Goal: Complete application form

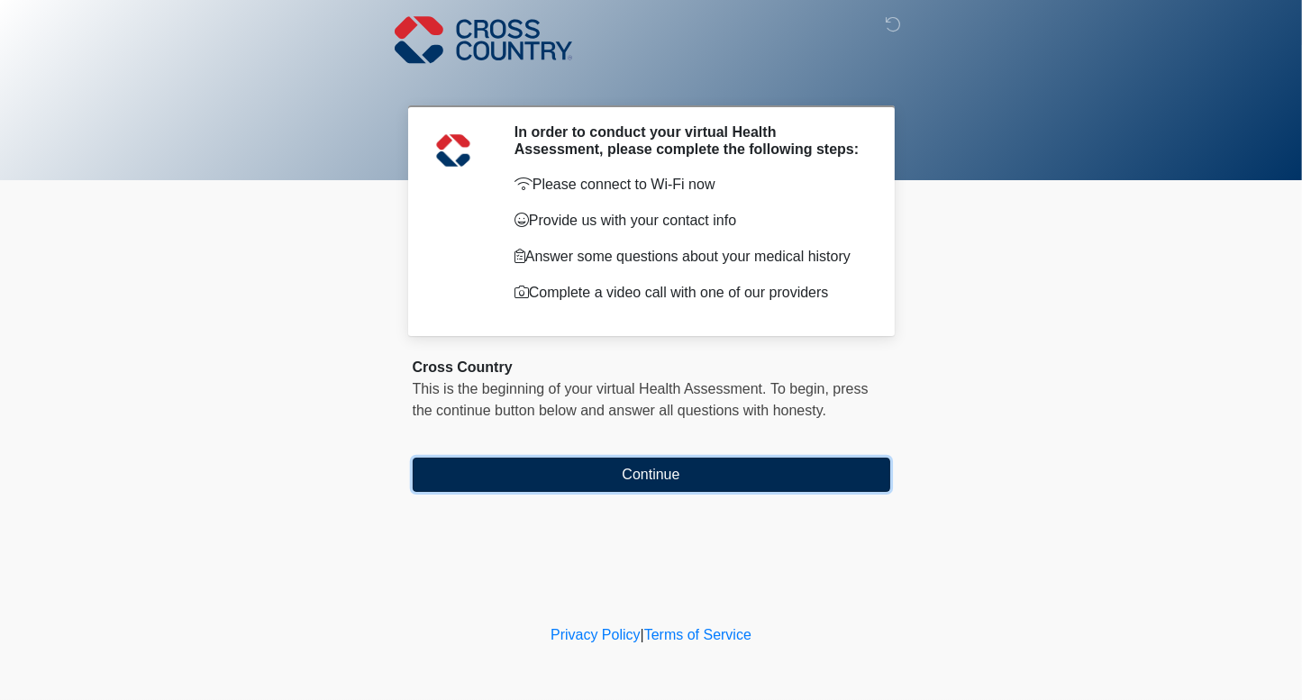
click at [881, 488] on button "Continue" at bounding box center [652, 475] width 478 height 34
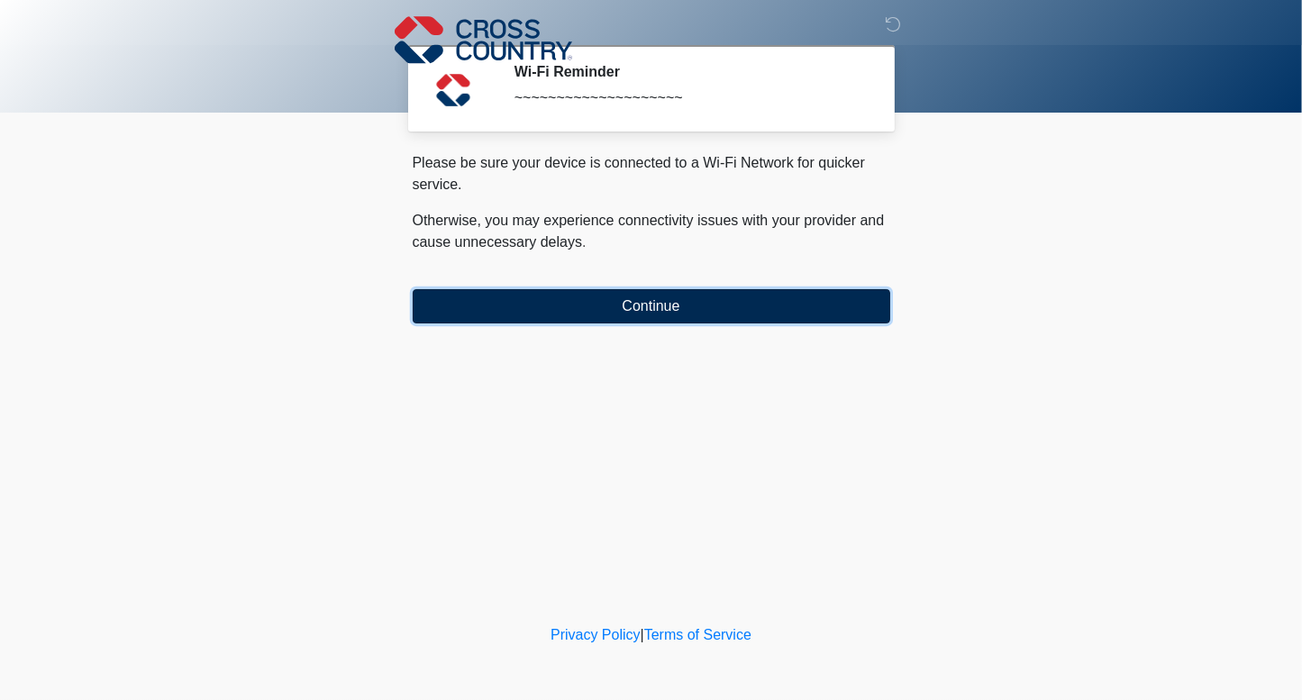
click at [861, 301] on button "Continue" at bounding box center [652, 306] width 478 height 34
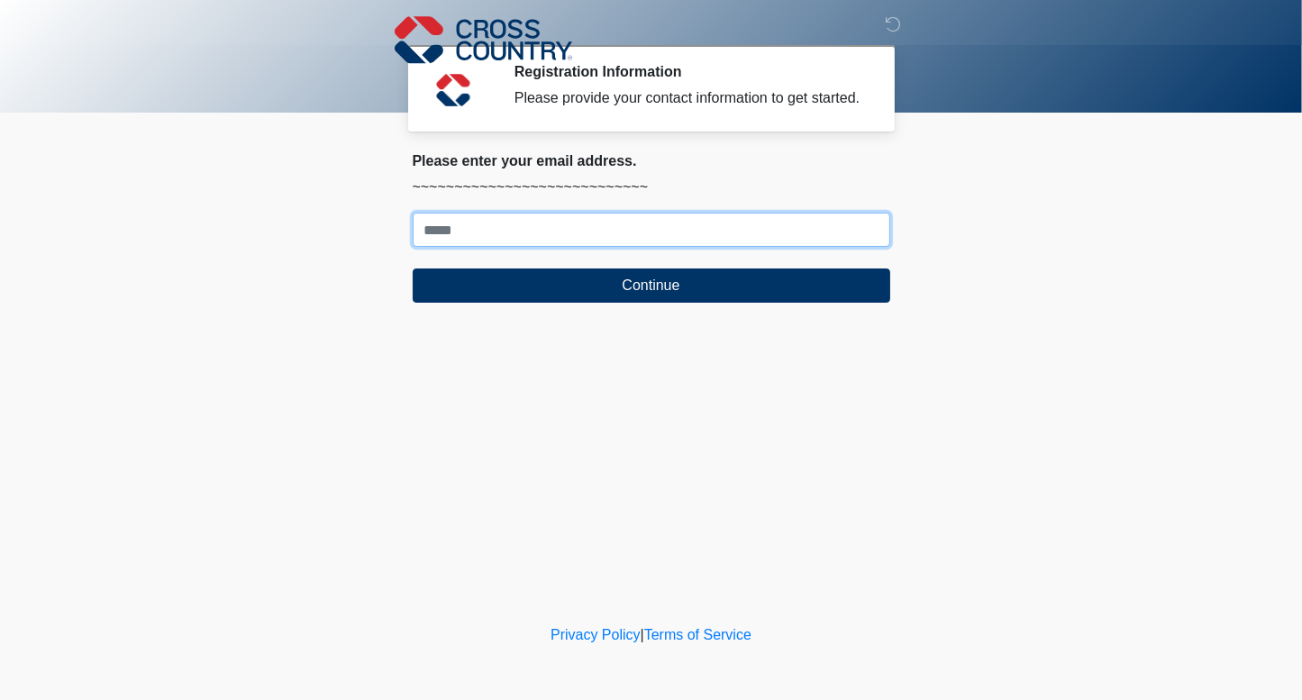
click at [647, 233] on input "Where should we email your response?" at bounding box center [652, 230] width 478 height 34
type input "**********"
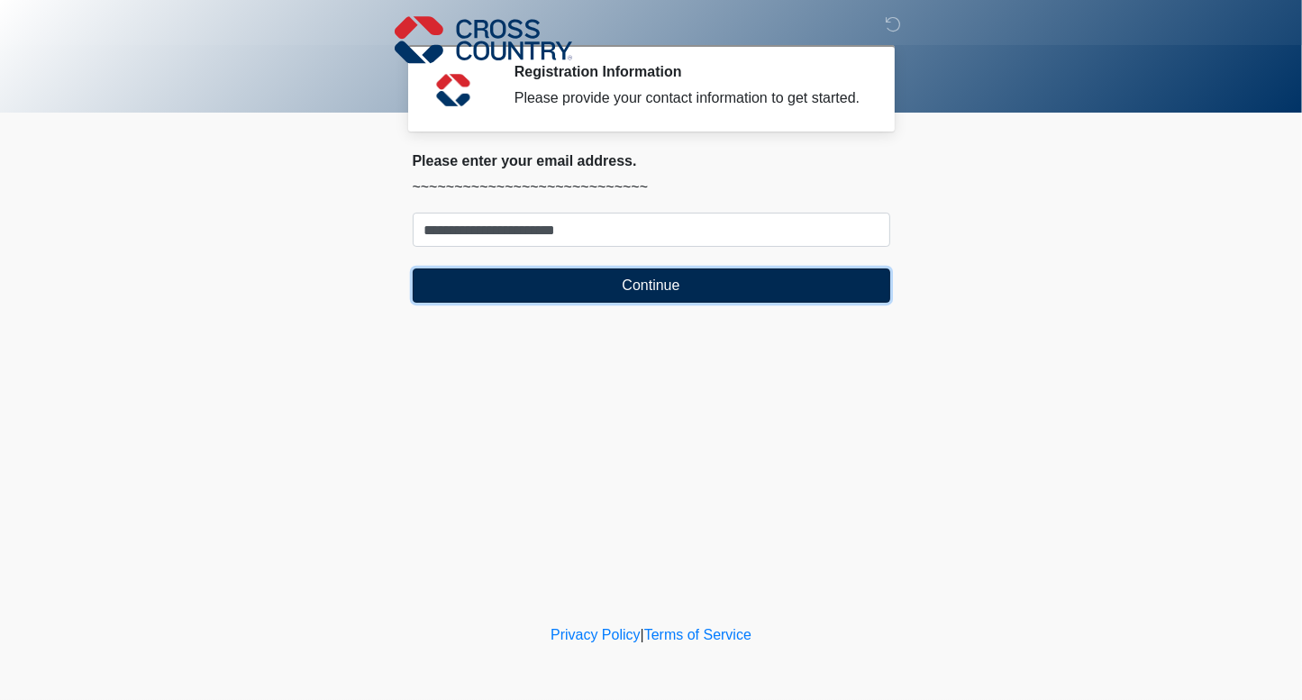
click at [786, 283] on button "Continue" at bounding box center [652, 286] width 478 height 34
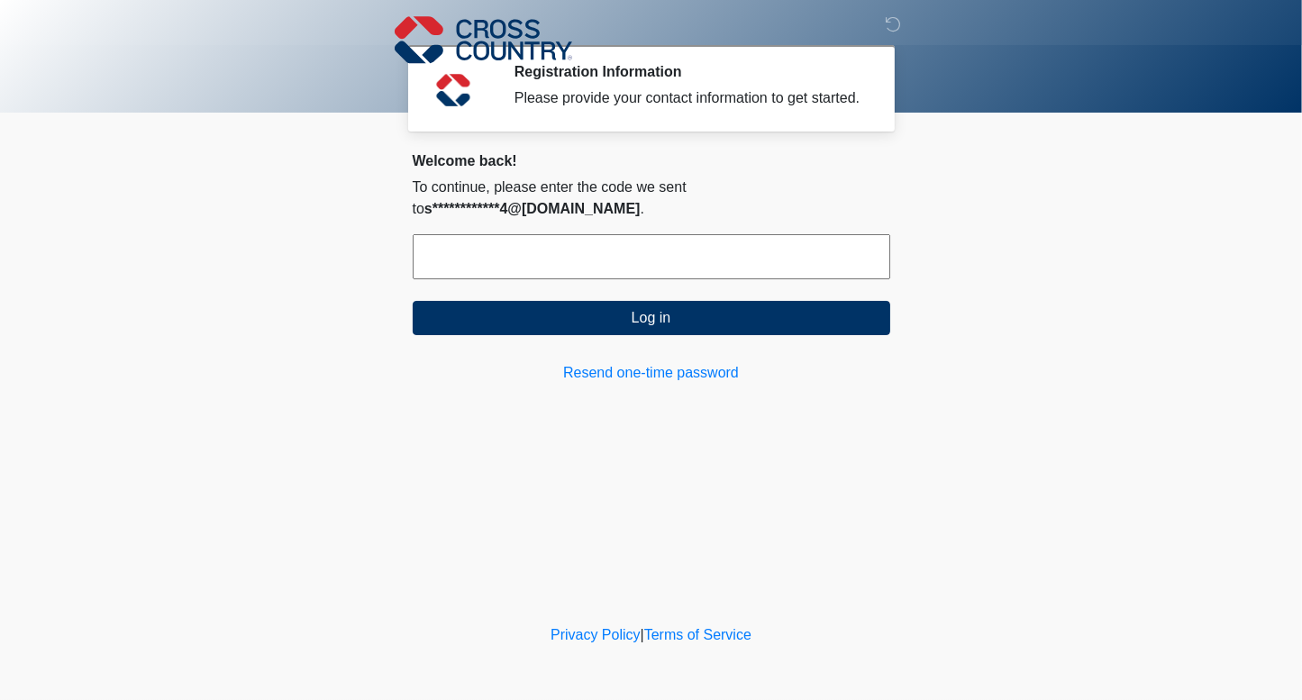
click at [589, 240] on input "text" at bounding box center [652, 256] width 478 height 45
paste input "******"
type input "******"
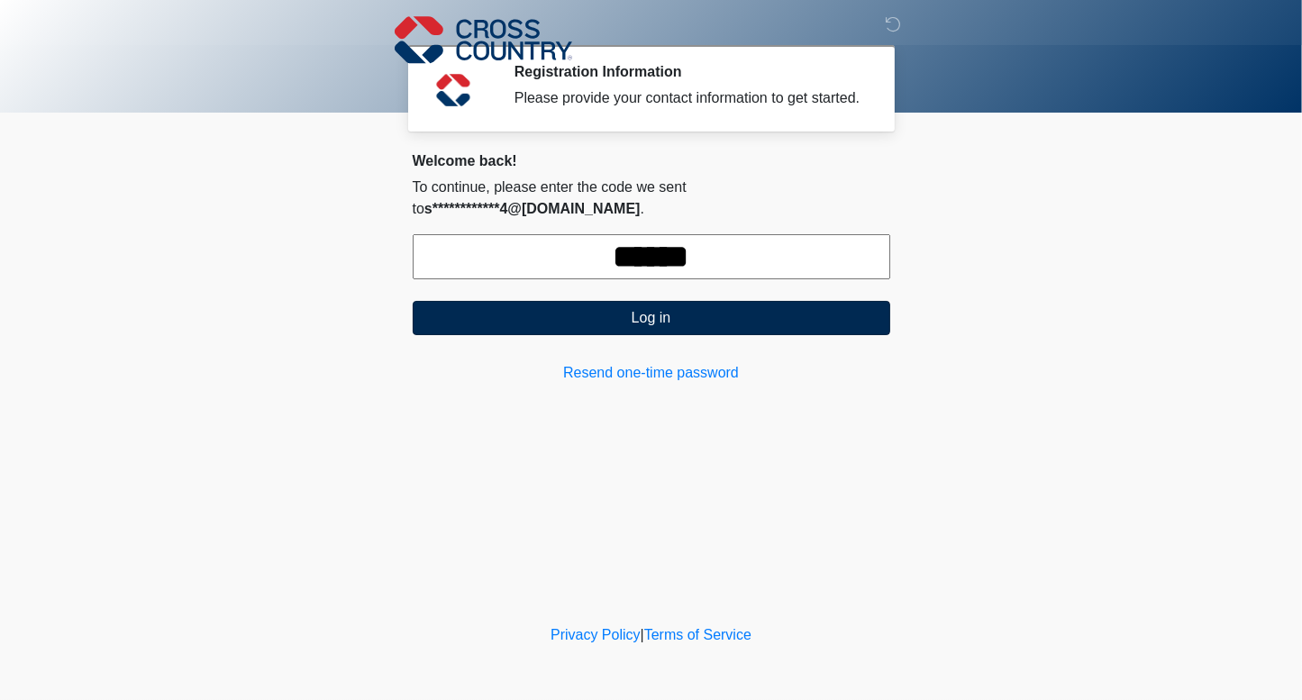
click at [794, 302] on button "Log in" at bounding box center [652, 318] width 478 height 34
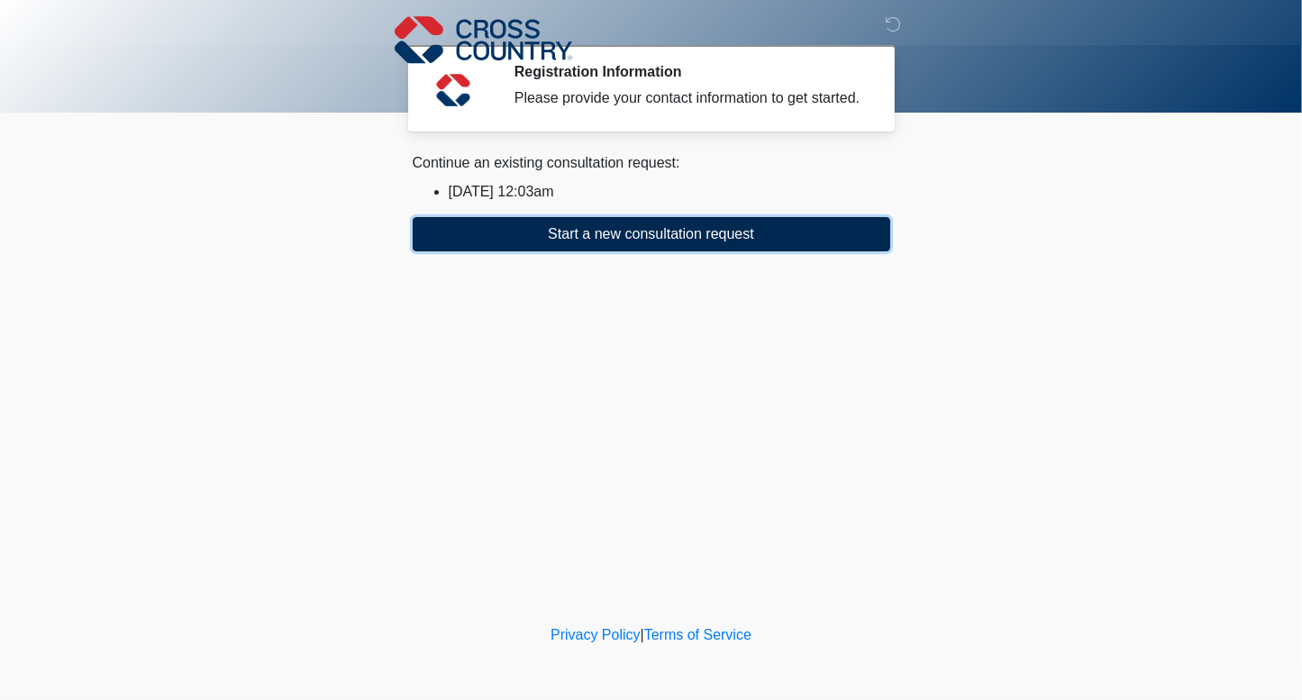
click at [804, 232] on button "Start a new consultation request" at bounding box center [652, 234] width 478 height 34
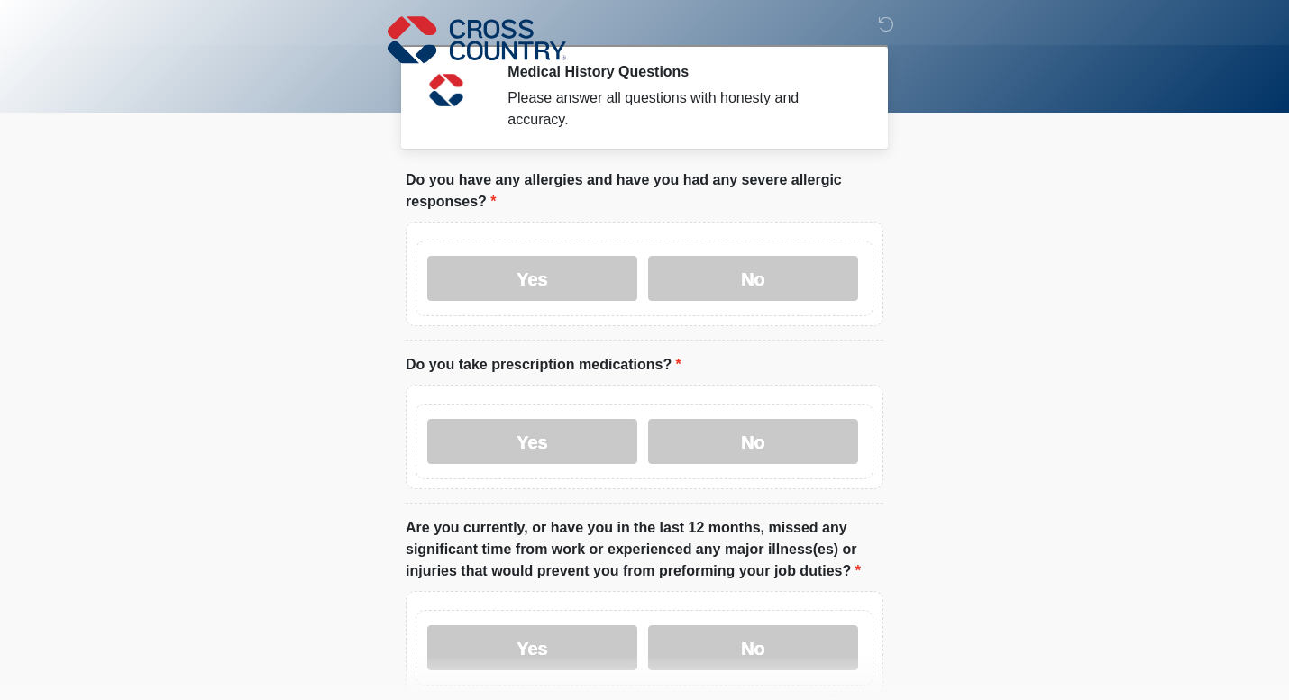
click at [576, 256] on label "Yes" at bounding box center [532, 278] width 210 height 45
click at [722, 433] on label "No" at bounding box center [753, 441] width 210 height 45
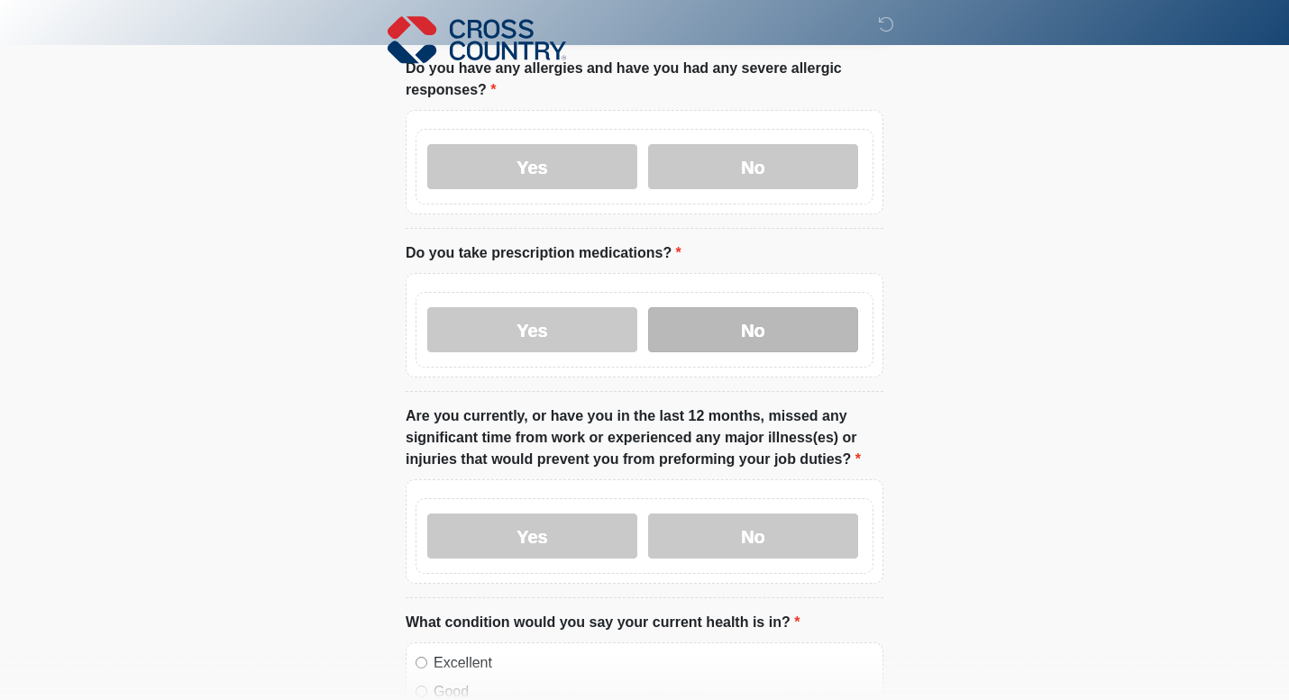
scroll to position [114, 0]
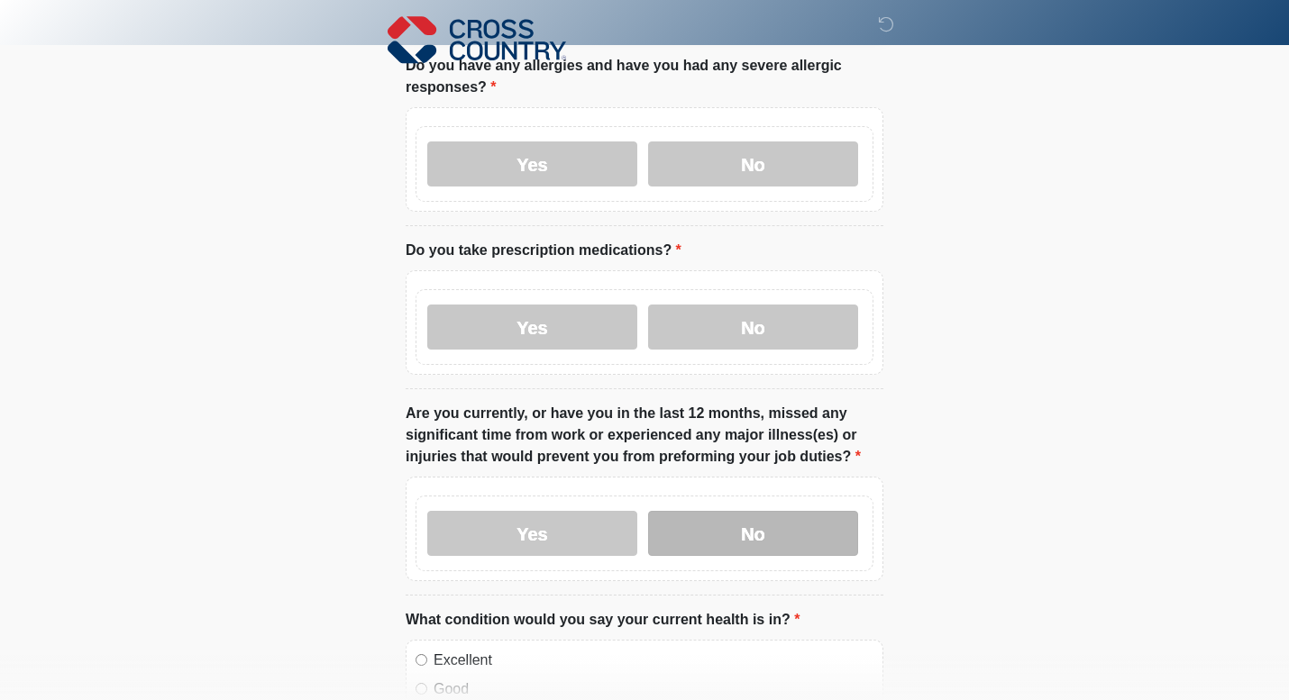
click at [723, 521] on label "No" at bounding box center [753, 533] width 210 height 45
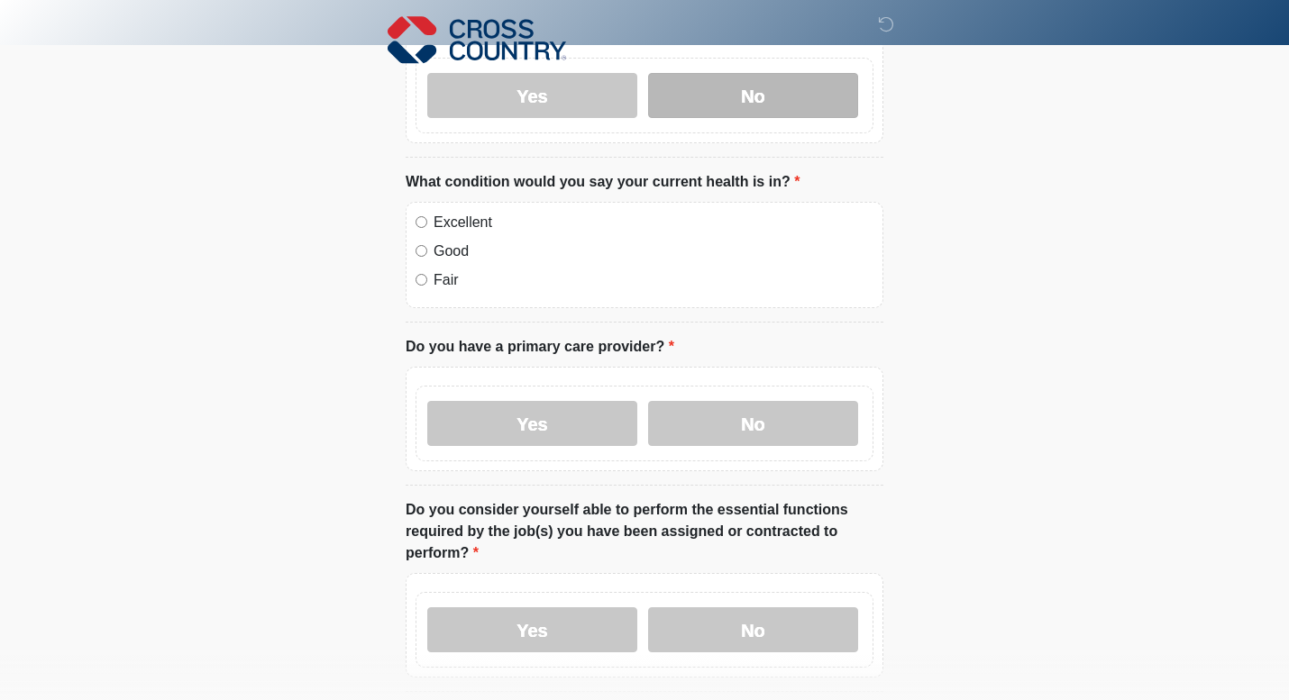
scroll to position [555, 0]
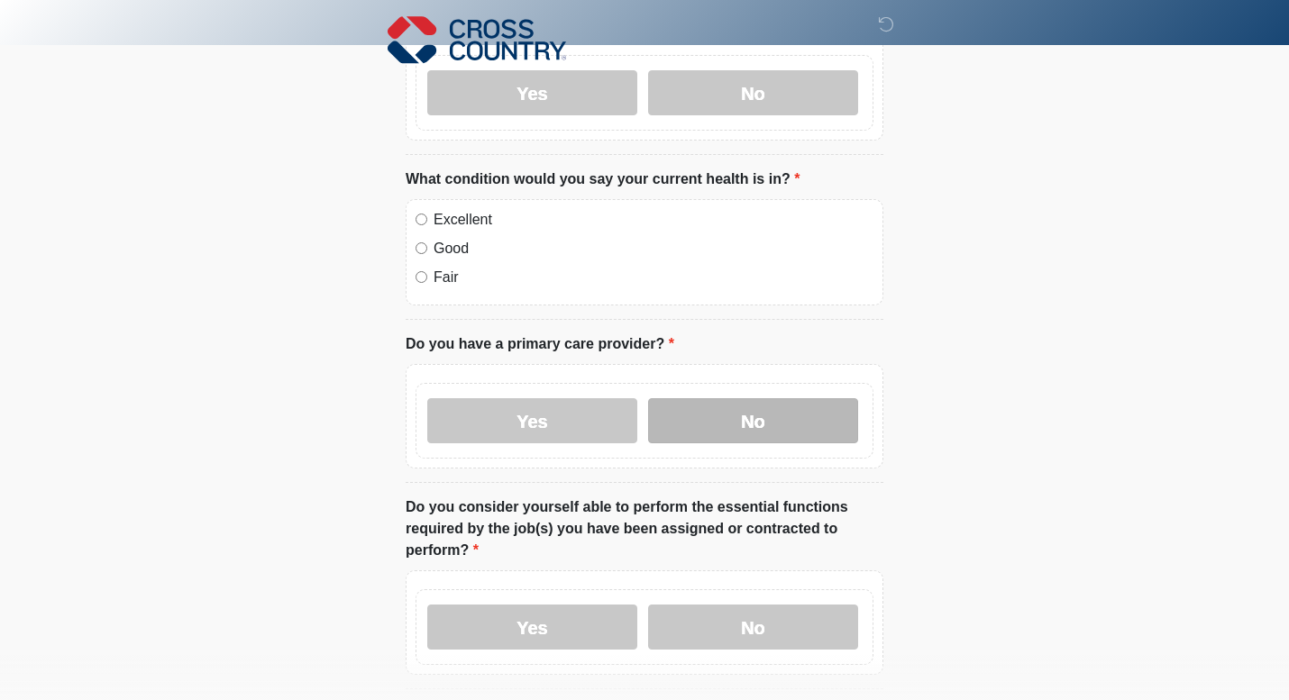
click at [742, 401] on label "No" at bounding box center [753, 420] width 210 height 45
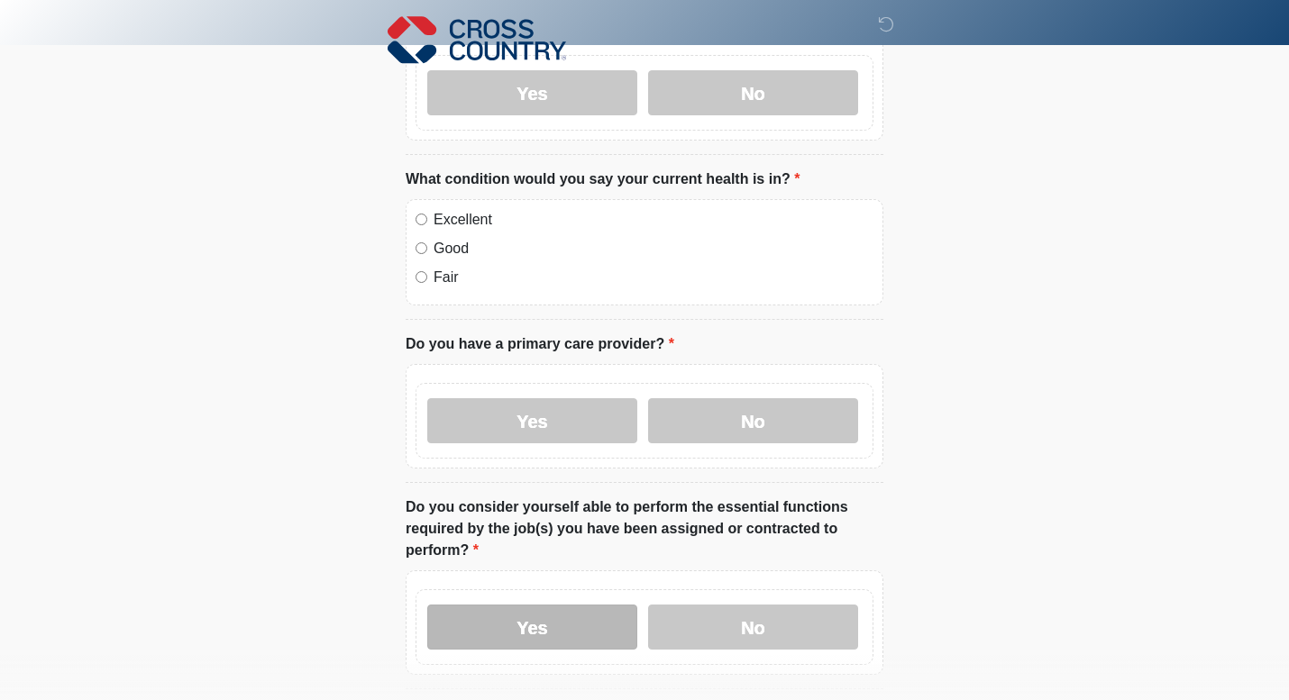
click at [582, 605] on label "Yes" at bounding box center [532, 627] width 210 height 45
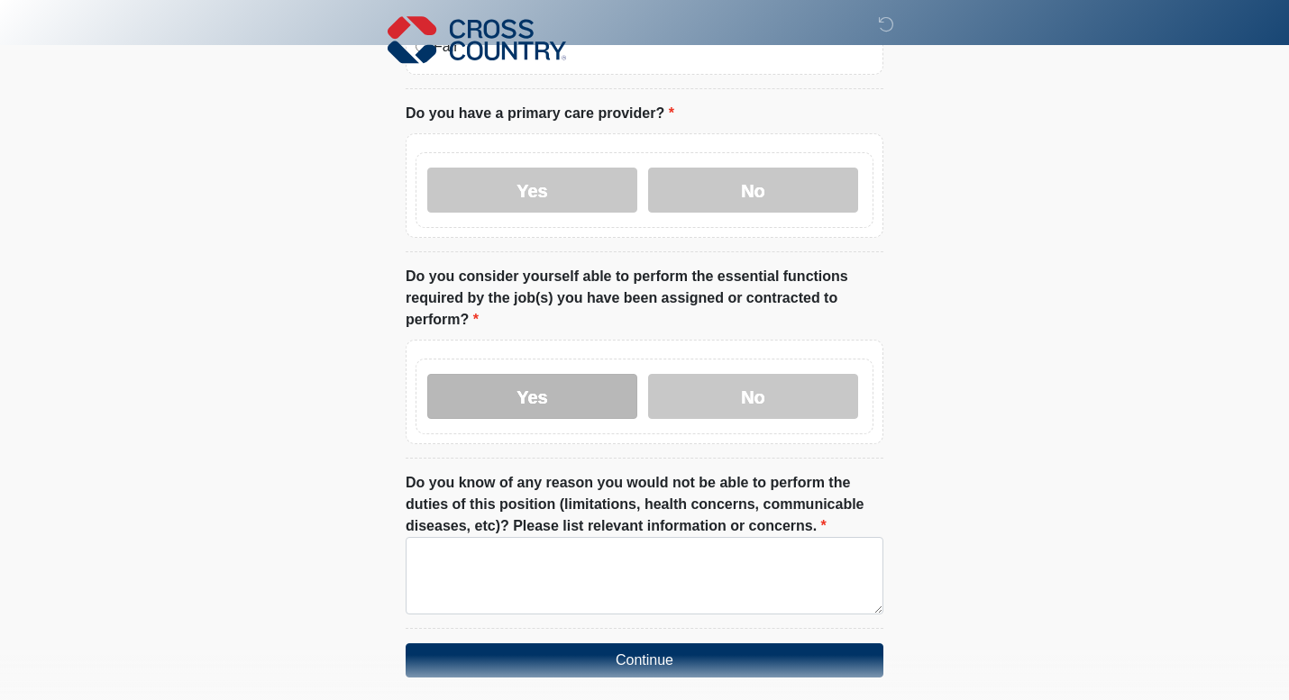
scroll to position [834, 0]
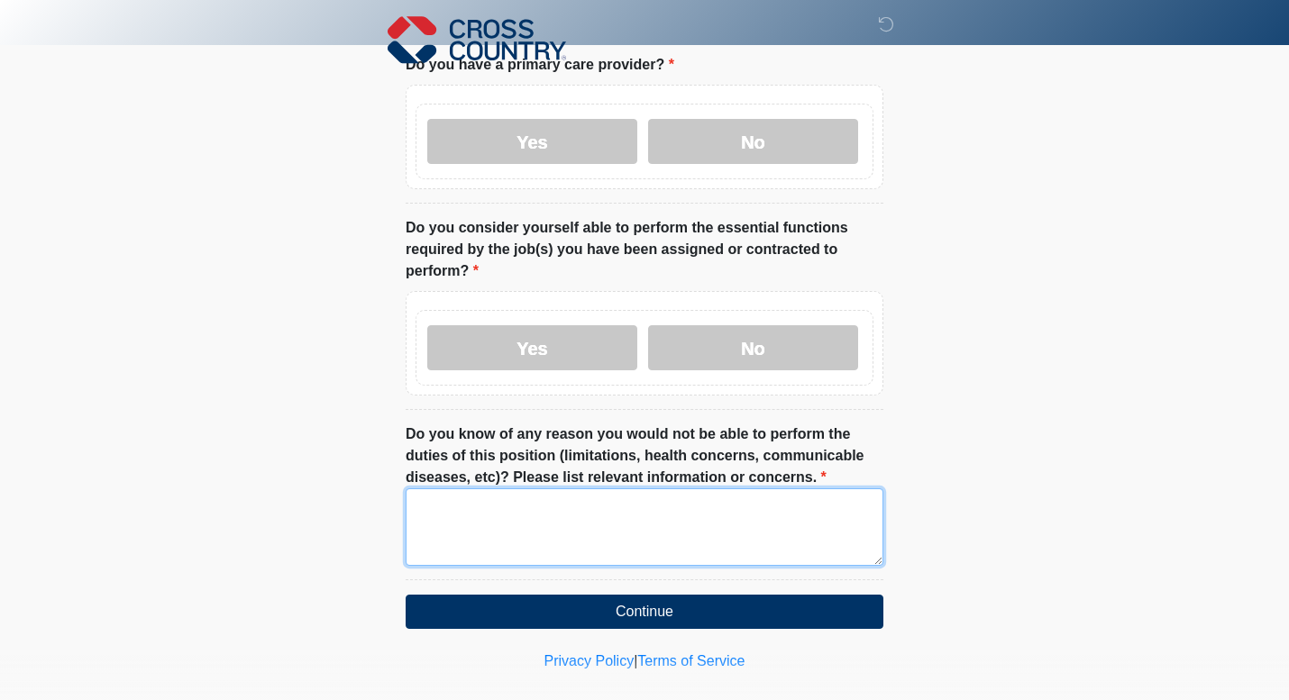
click at [711, 513] on textarea "Do you know of any reason you would not be able to perform the duties of this p…" at bounding box center [644, 526] width 478 height 77
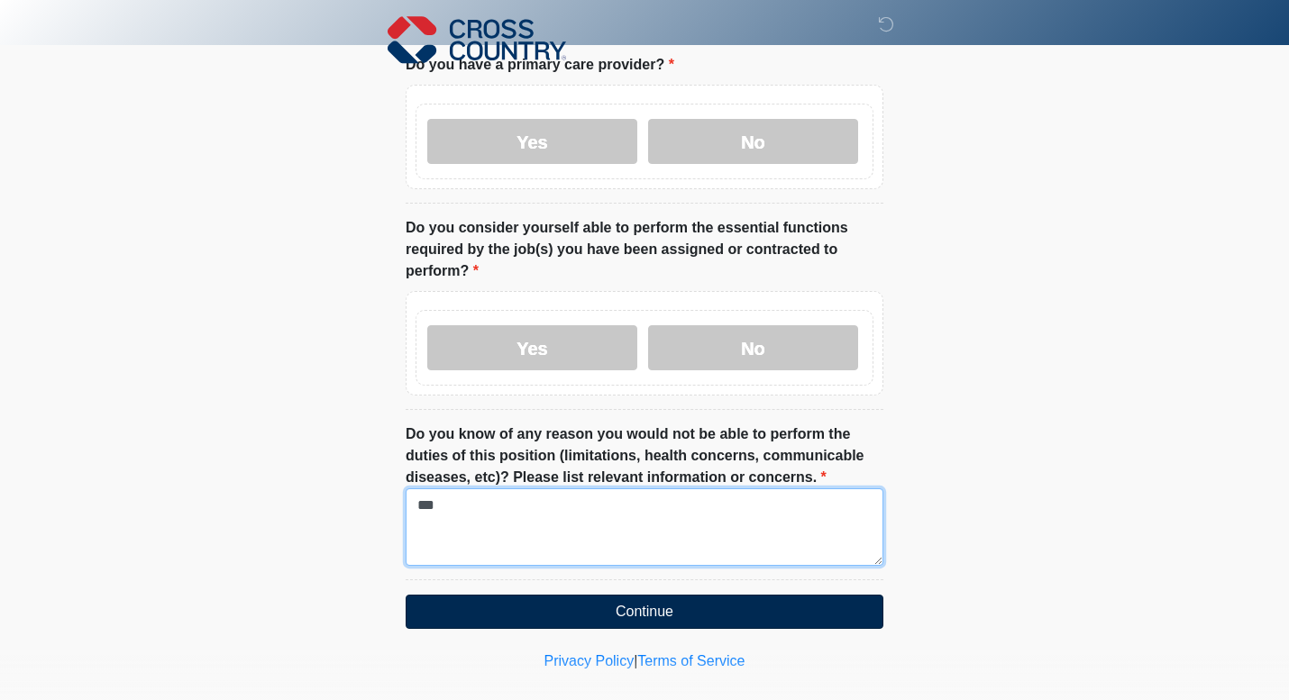
type textarea "***"
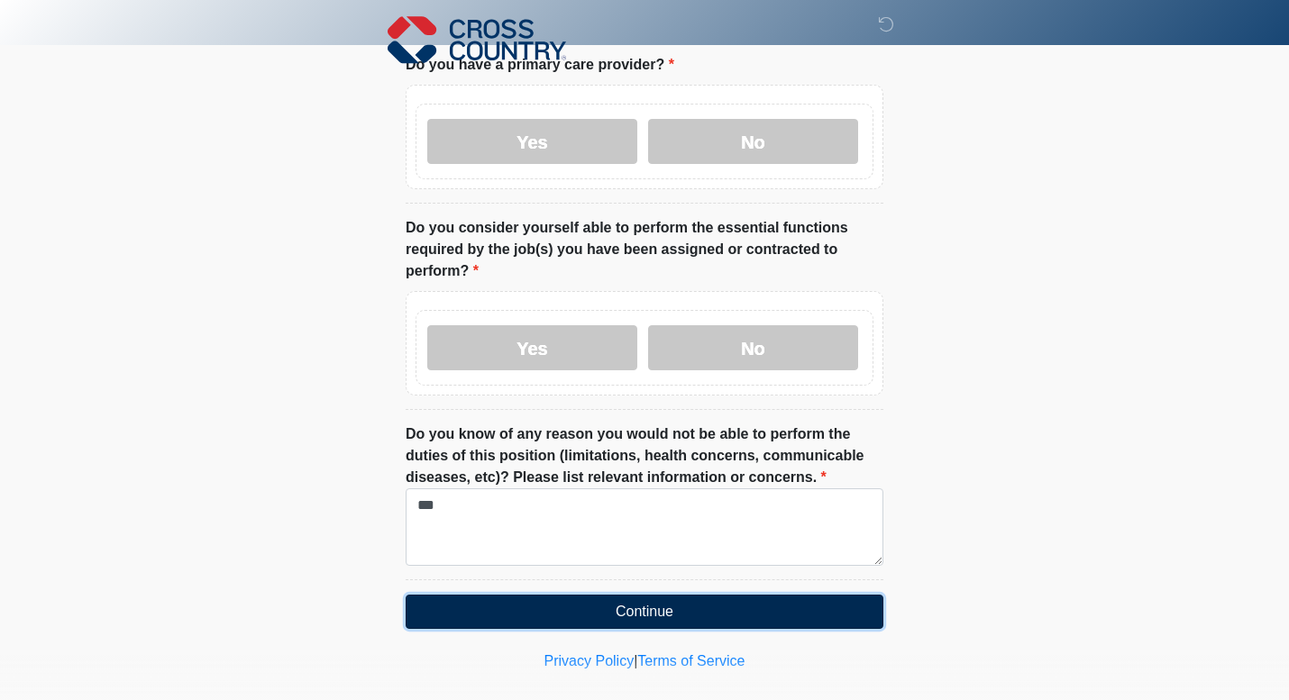
click at [743, 595] on button "Continue" at bounding box center [644, 612] width 478 height 34
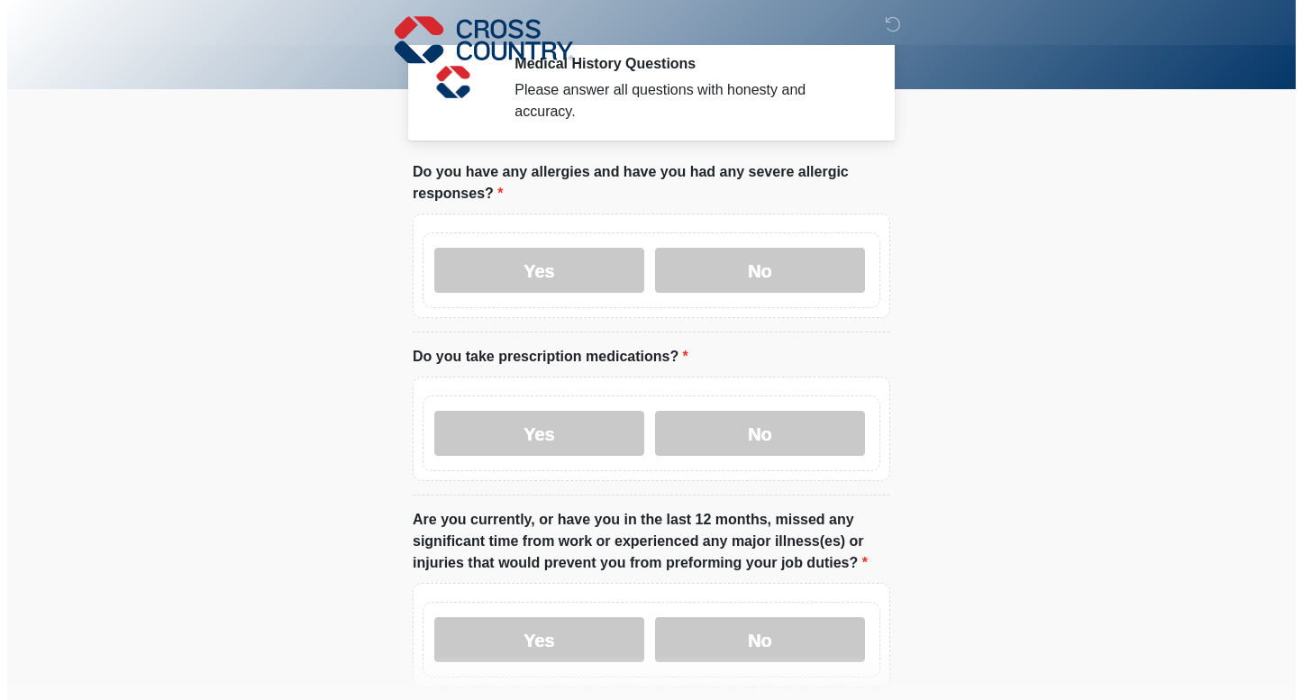
scroll to position [0, 0]
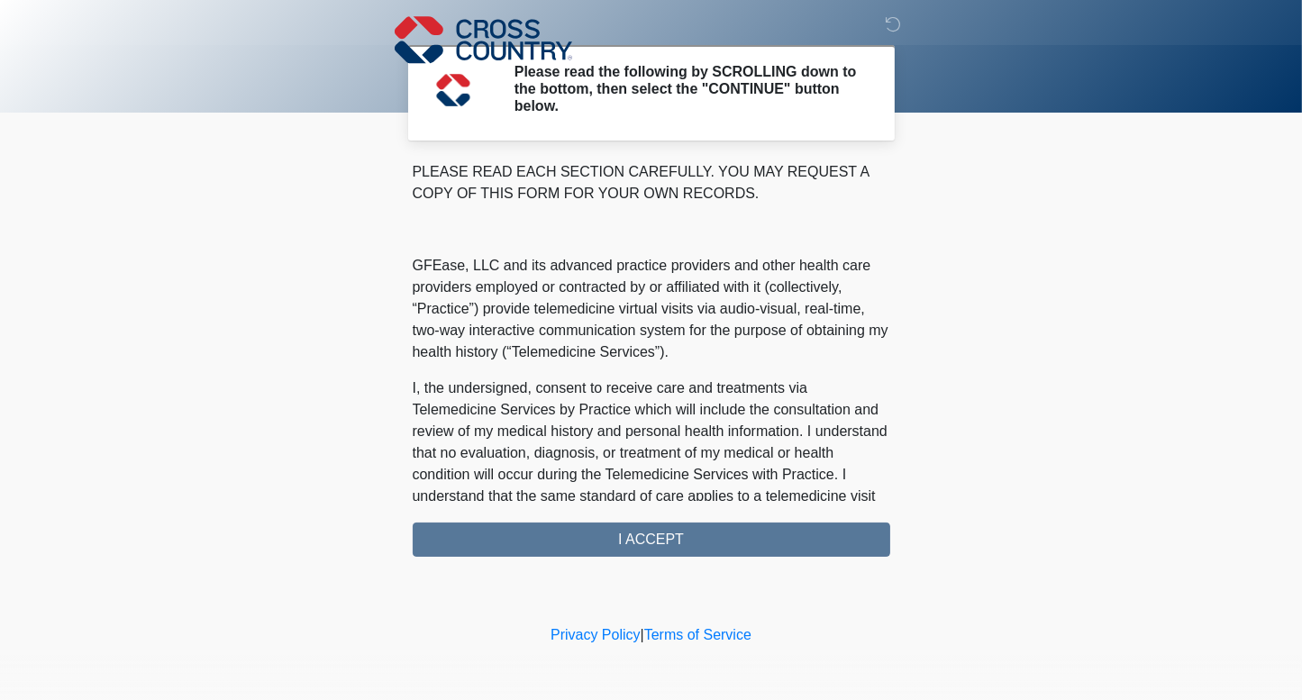
click at [811, 540] on div "PLEASE READ EACH SECTION CAREFULLY. YOU MAY REQUEST A COPY OF THIS FORM FOR YOU…" at bounding box center [652, 359] width 478 height 396
click at [831, 533] on div "PLEASE READ EACH SECTION CAREFULLY. YOU MAY REQUEST A COPY OF THIS FORM FOR YOU…" at bounding box center [652, 359] width 478 height 396
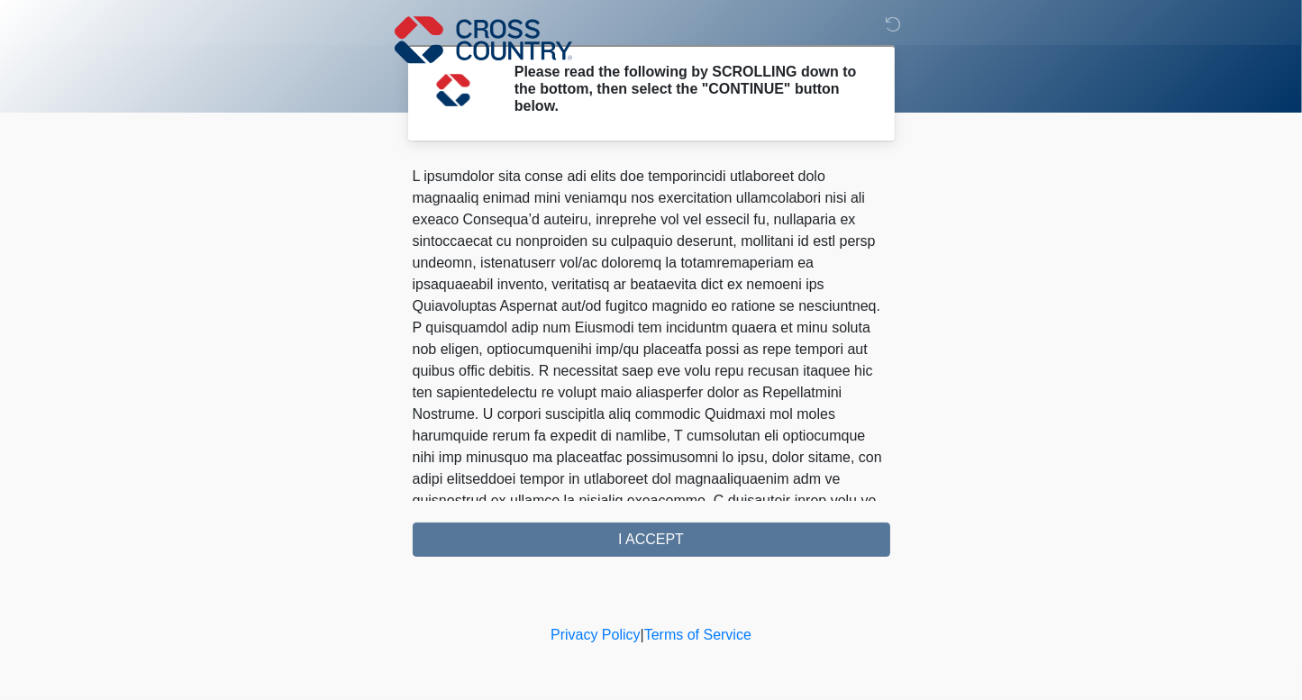
scroll to position [1101, 0]
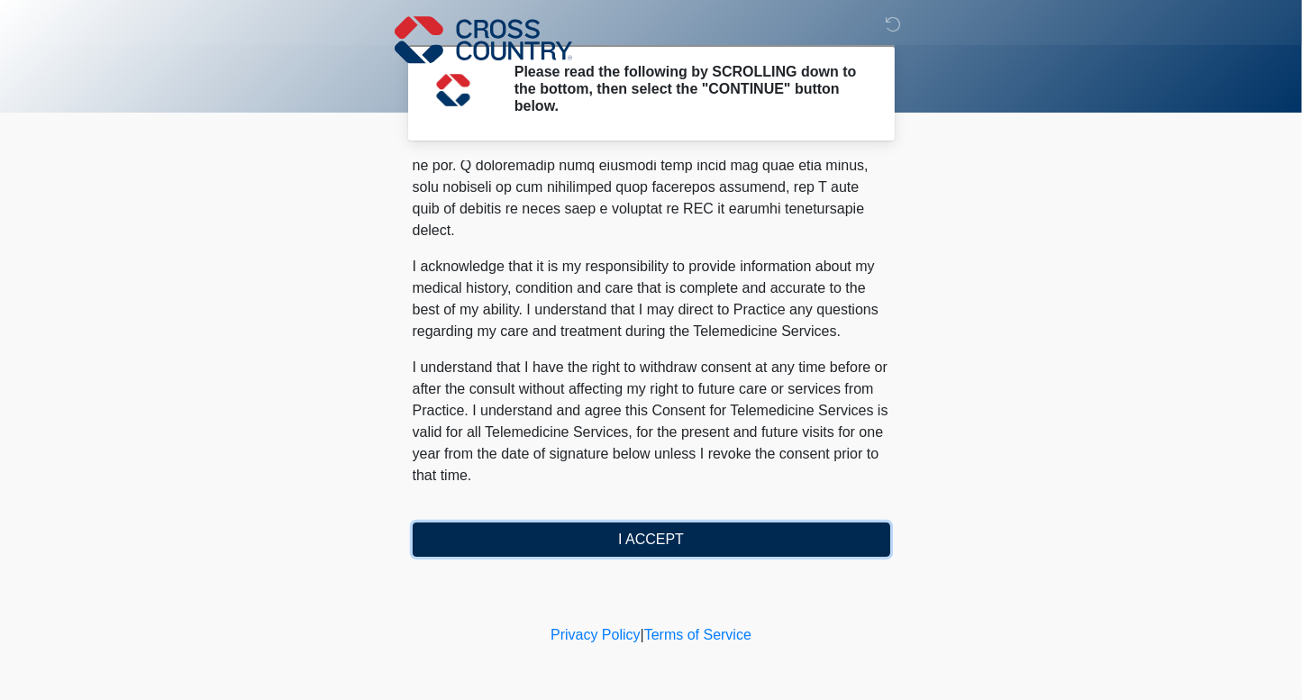
click at [747, 533] on button "I ACCEPT" at bounding box center [652, 540] width 478 height 34
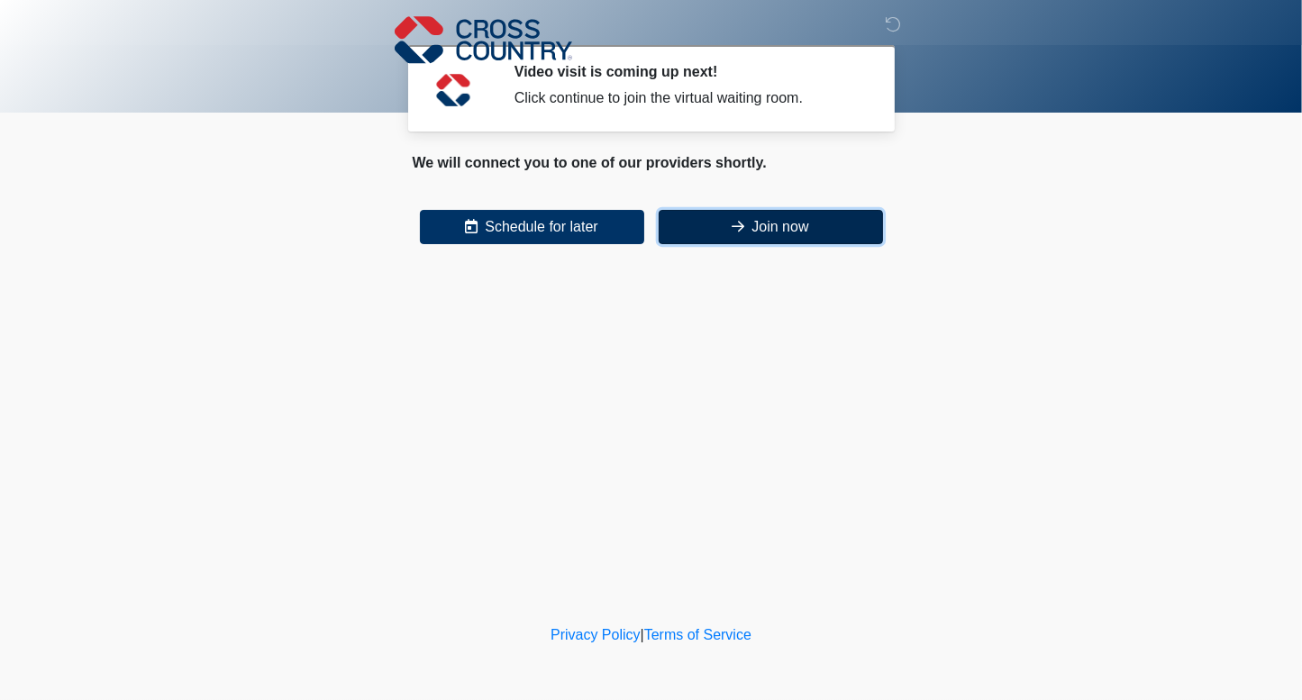
click at [775, 223] on button "Join now" at bounding box center [771, 227] width 224 height 34
